Goal: Check status: Check status

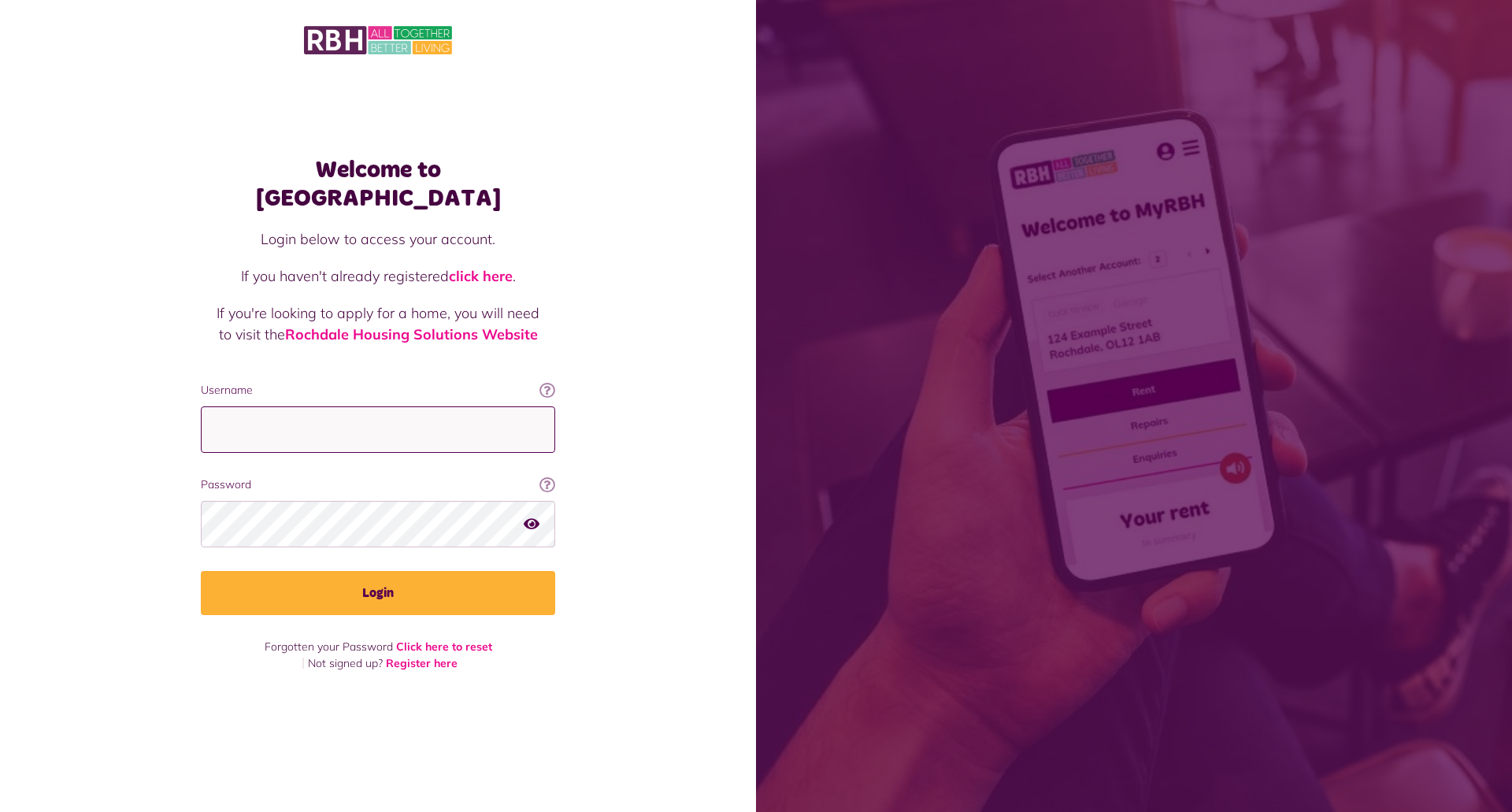
click at [247, 421] on input "Username" at bounding box center [378, 429] width 354 height 46
type input "**********"
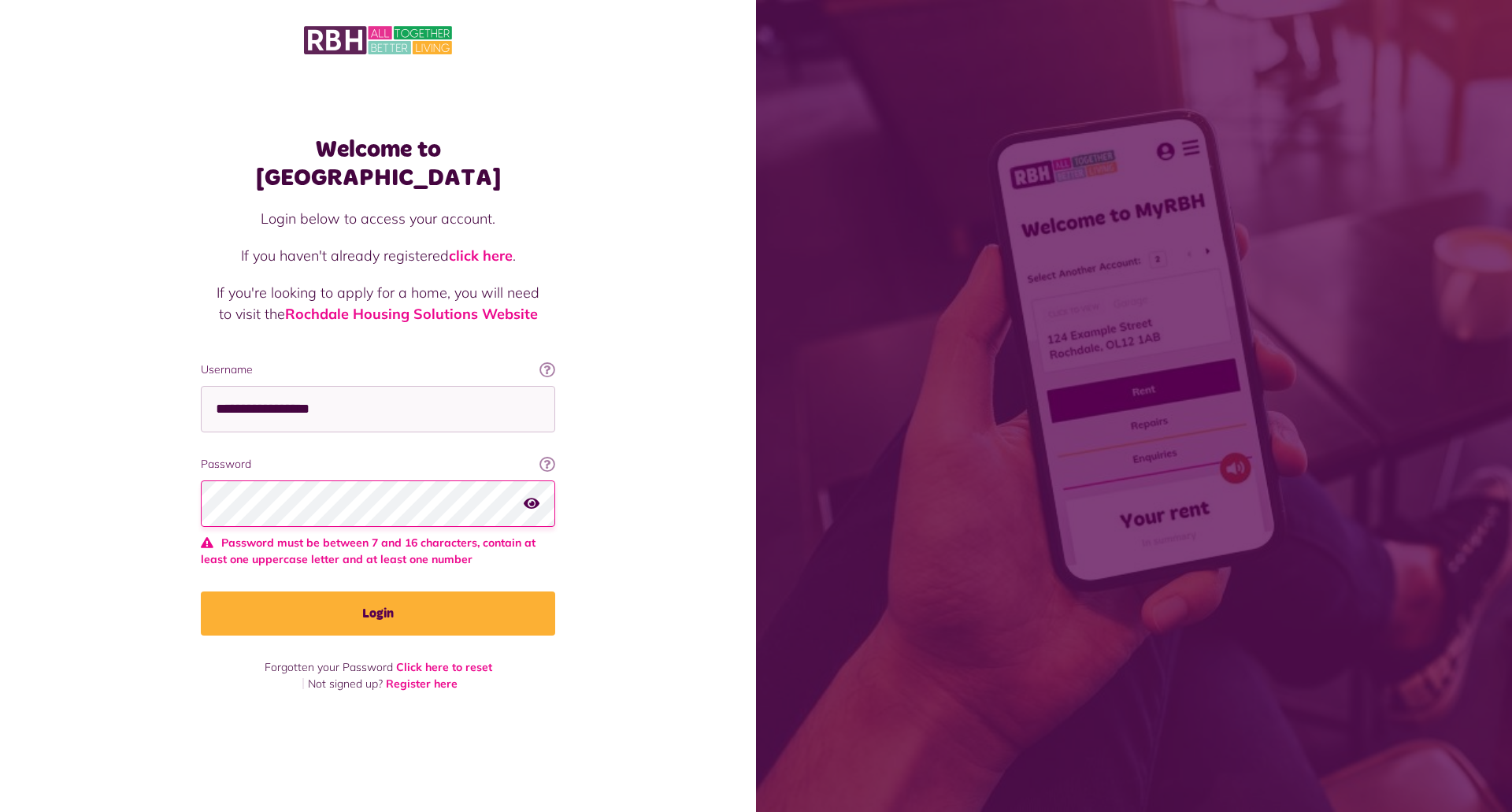
click at [539, 507] on div at bounding box center [378, 503] width 354 height 46
click at [531, 496] on icon "button" at bounding box center [532, 503] width 16 height 14
click at [126, 485] on div "Welcome to MyRBH Login below to access your account. If you haven't already reg…" at bounding box center [378, 378] width 756 height 756
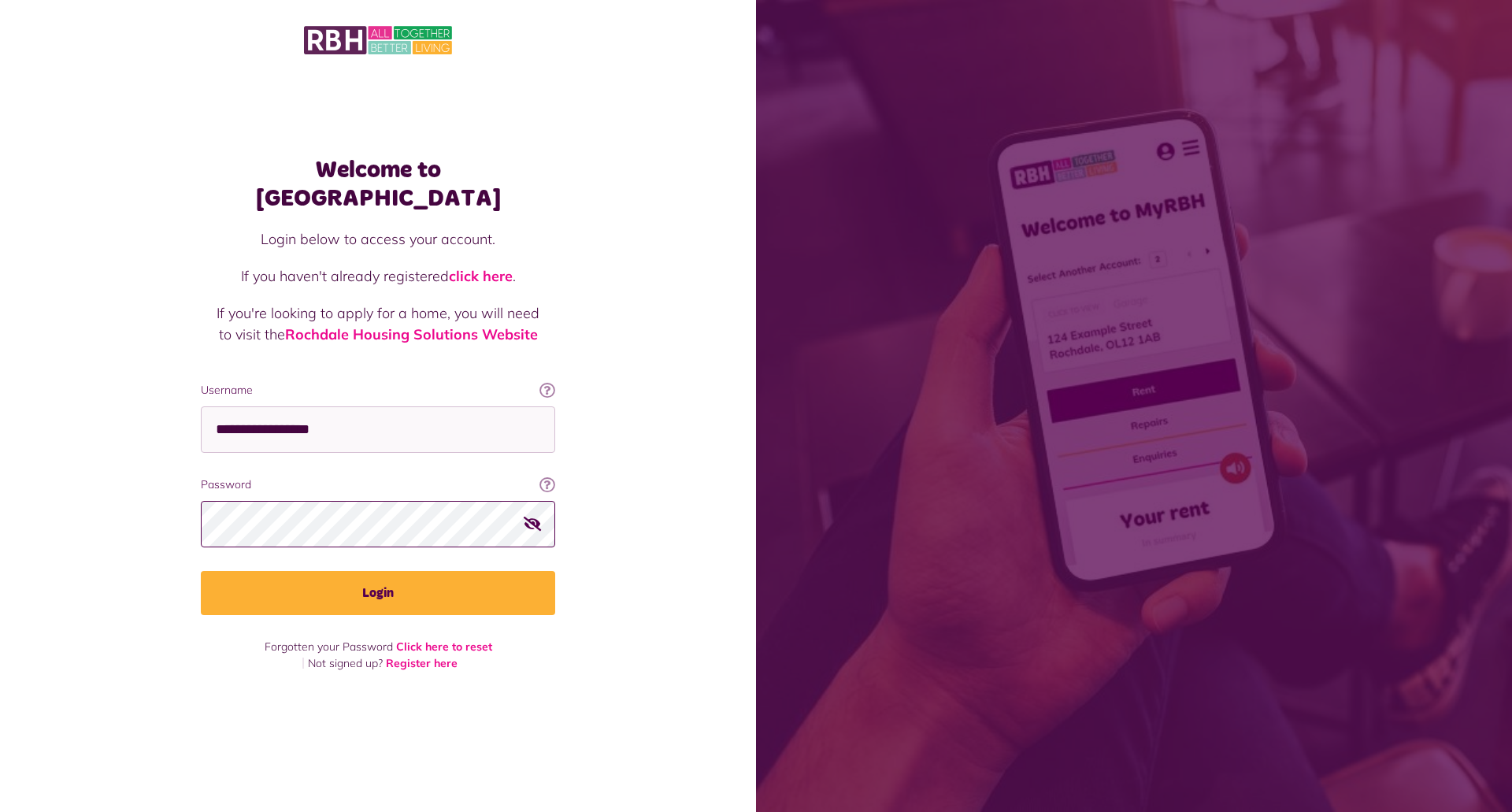
click at [201, 571] on button "Login" at bounding box center [378, 593] width 354 height 44
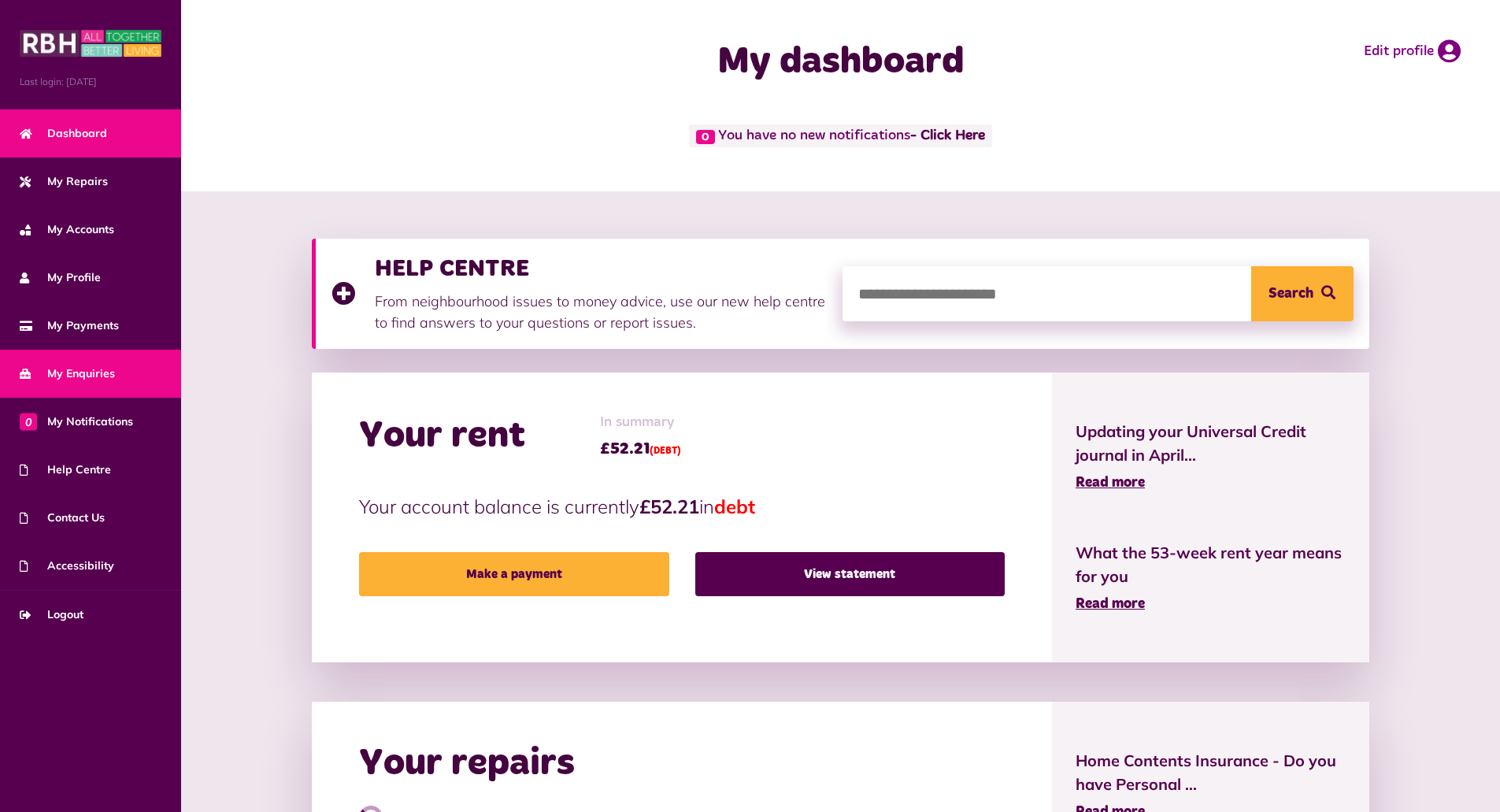
click at [77, 381] on span "My Enquiries" at bounding box center [67, 373] width 95 height 17
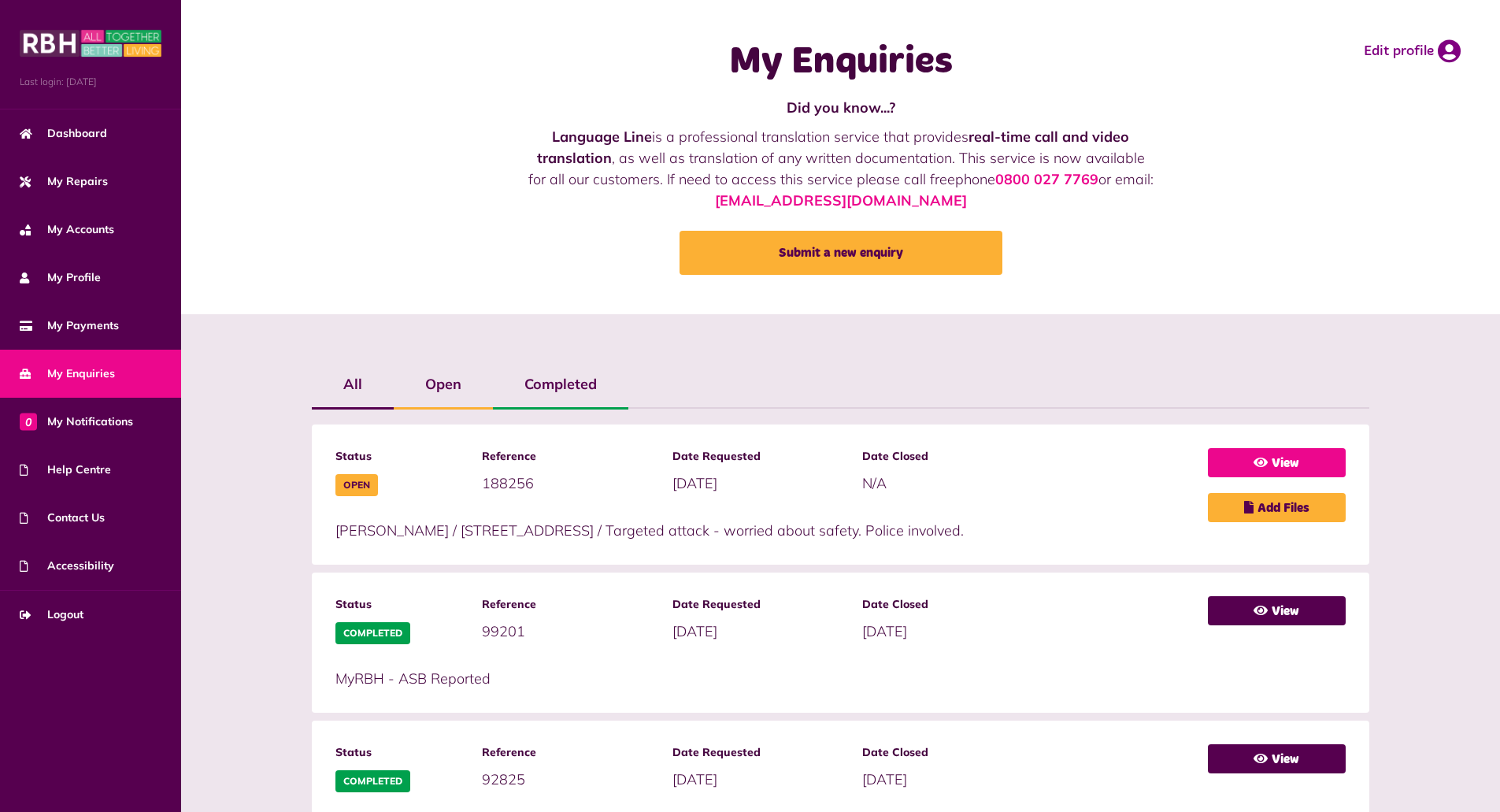
click at [1284, 465] on link "View" at bounding box center [1277, 462] width 138 height 29
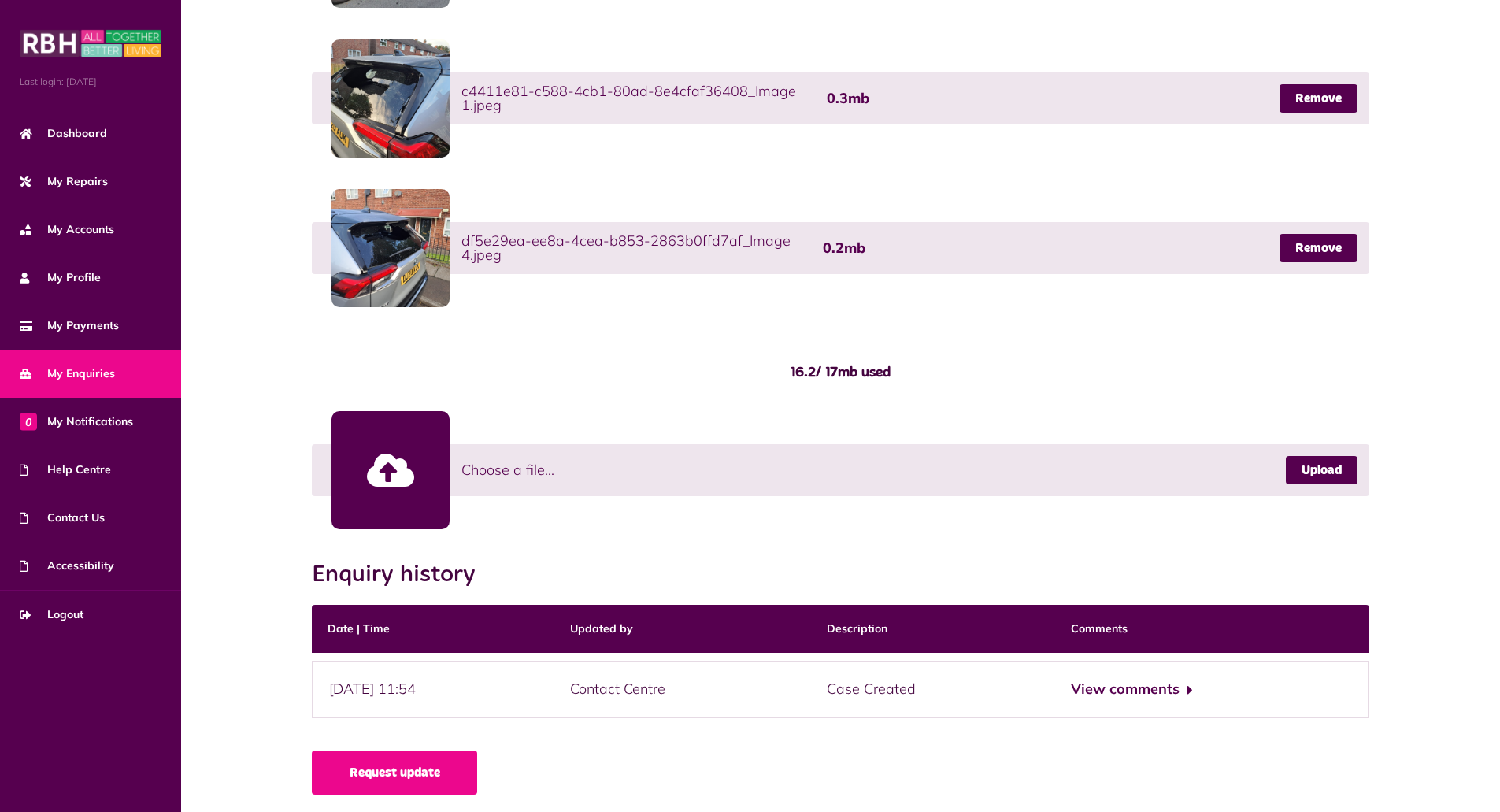
scroll to position [909, 0]
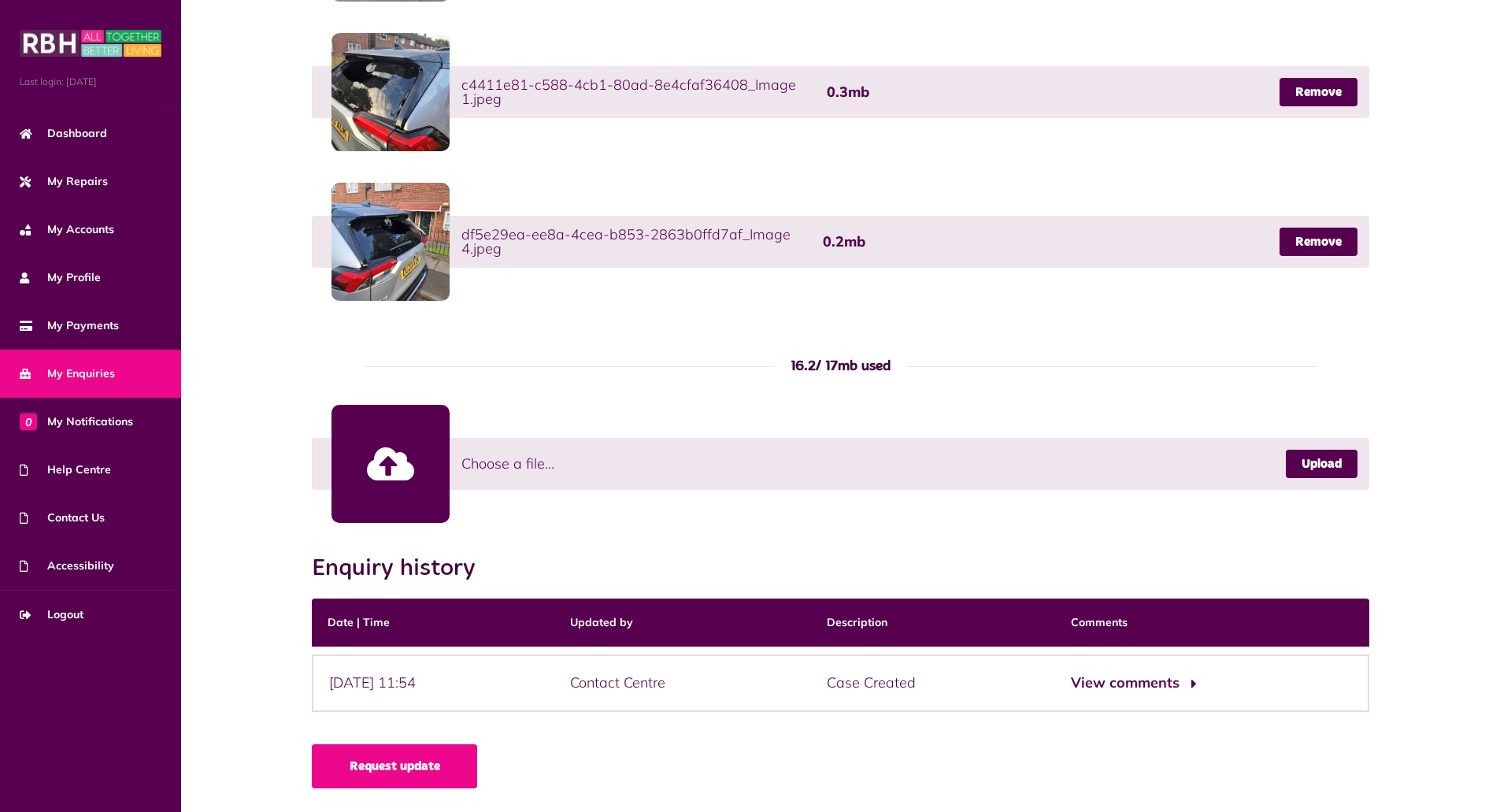
click at [1150, 686] on button "View comments" at bounding box center [1132, 683] width 122 height 23
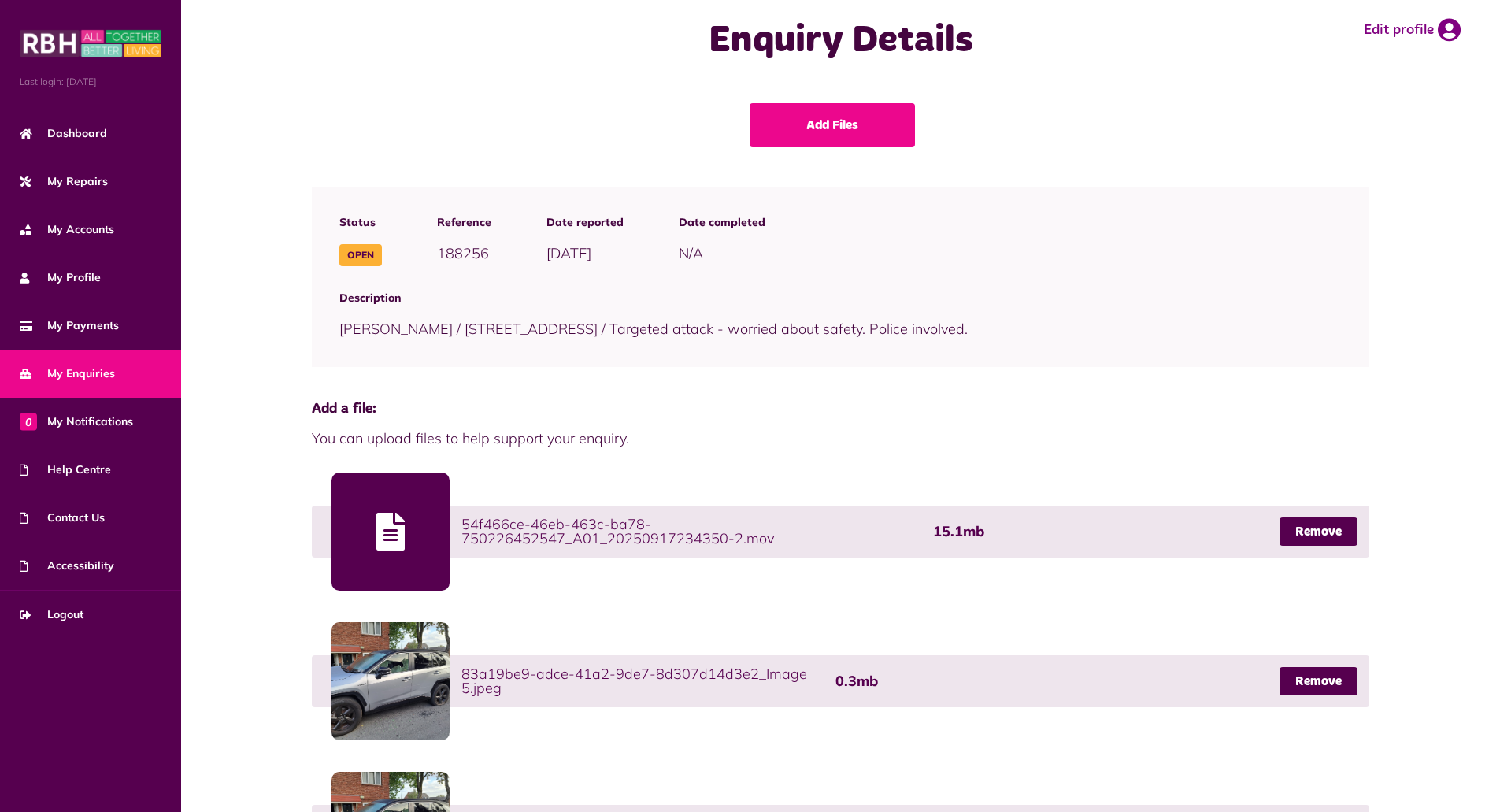
scroll to position [0, 0]
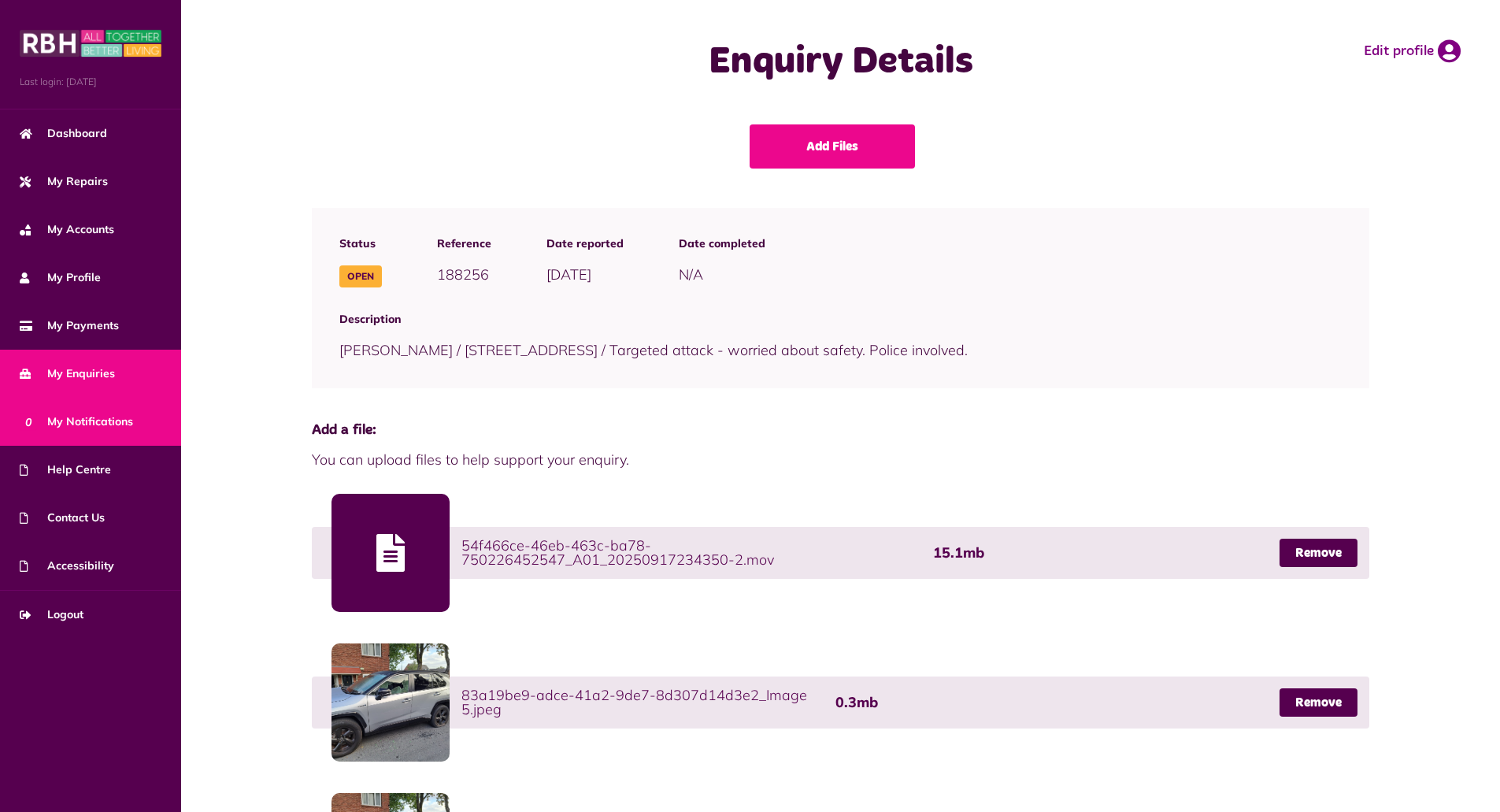
click at [119, 417] on span "0 My Notifications" at bounding box center [77, 421] width 113 height 17
